Goal: Task Accomplishment & Management: Complete application form

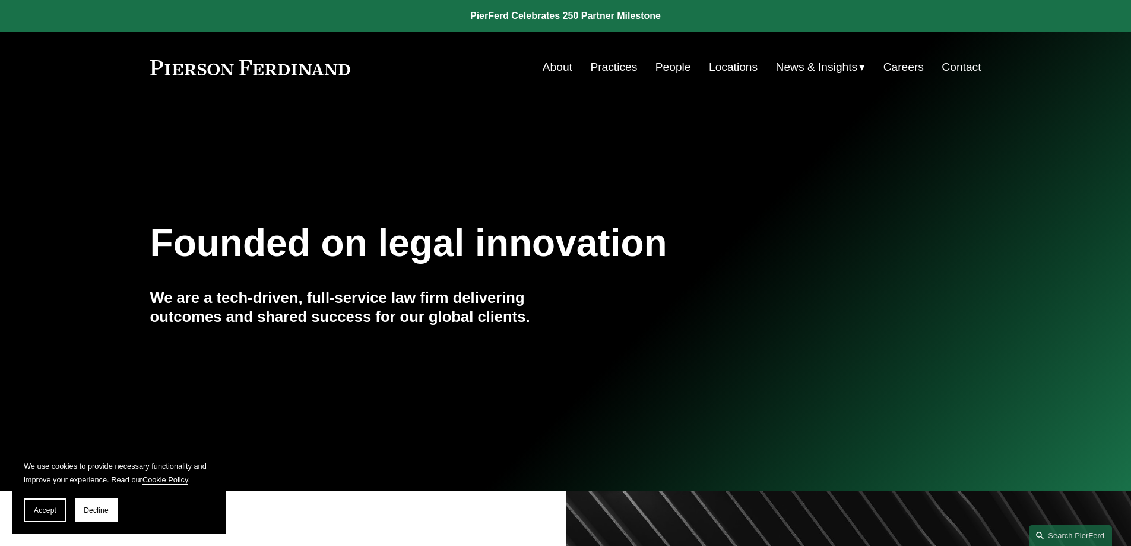
click at [895, 65] on link "Careers" at bounding box center [903, 67] width 40 height 23
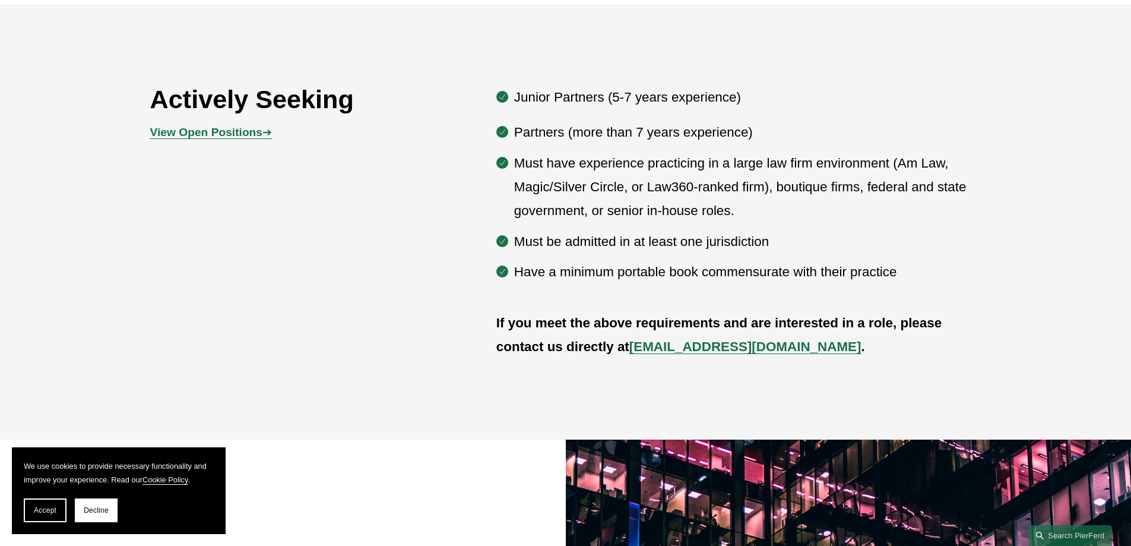
scroll to position [712, 0]
click at [217, 132] on strong "View Open Positions" at bounding box center [206, 131] width 112 height 12
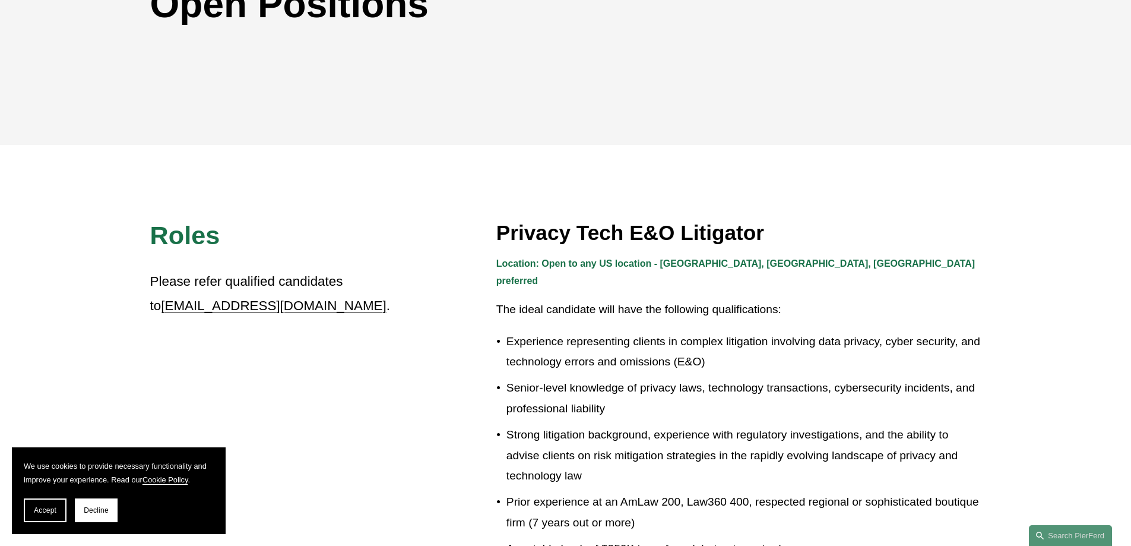
scroll to position [178, 0]
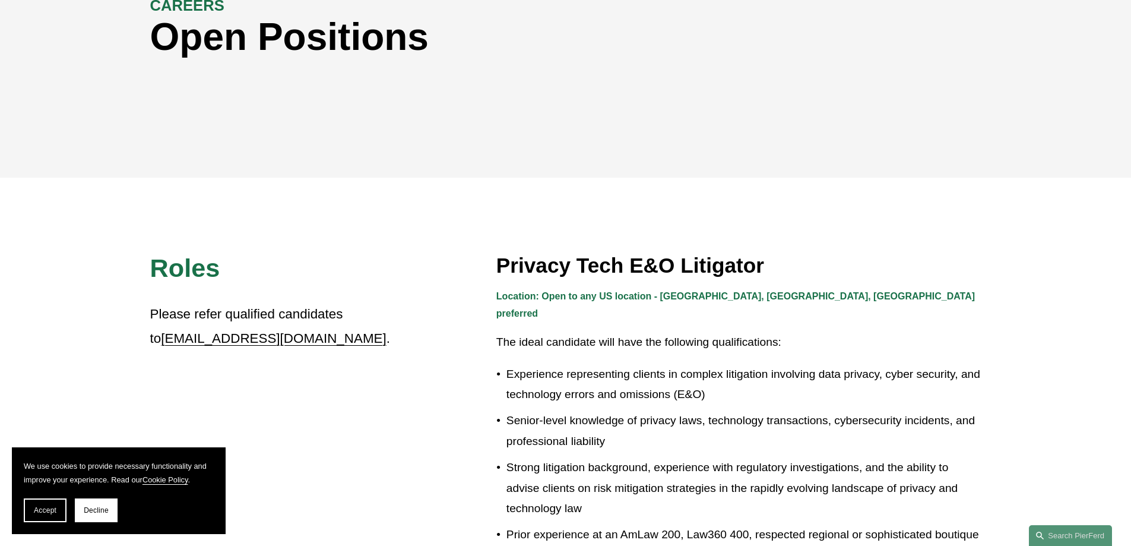
click at [888, 126] on div "CAREERS Open Positions" at bounding box center [565, 51] width 1131 height 179
